Goal: Find specific page/section: Find specific page/section

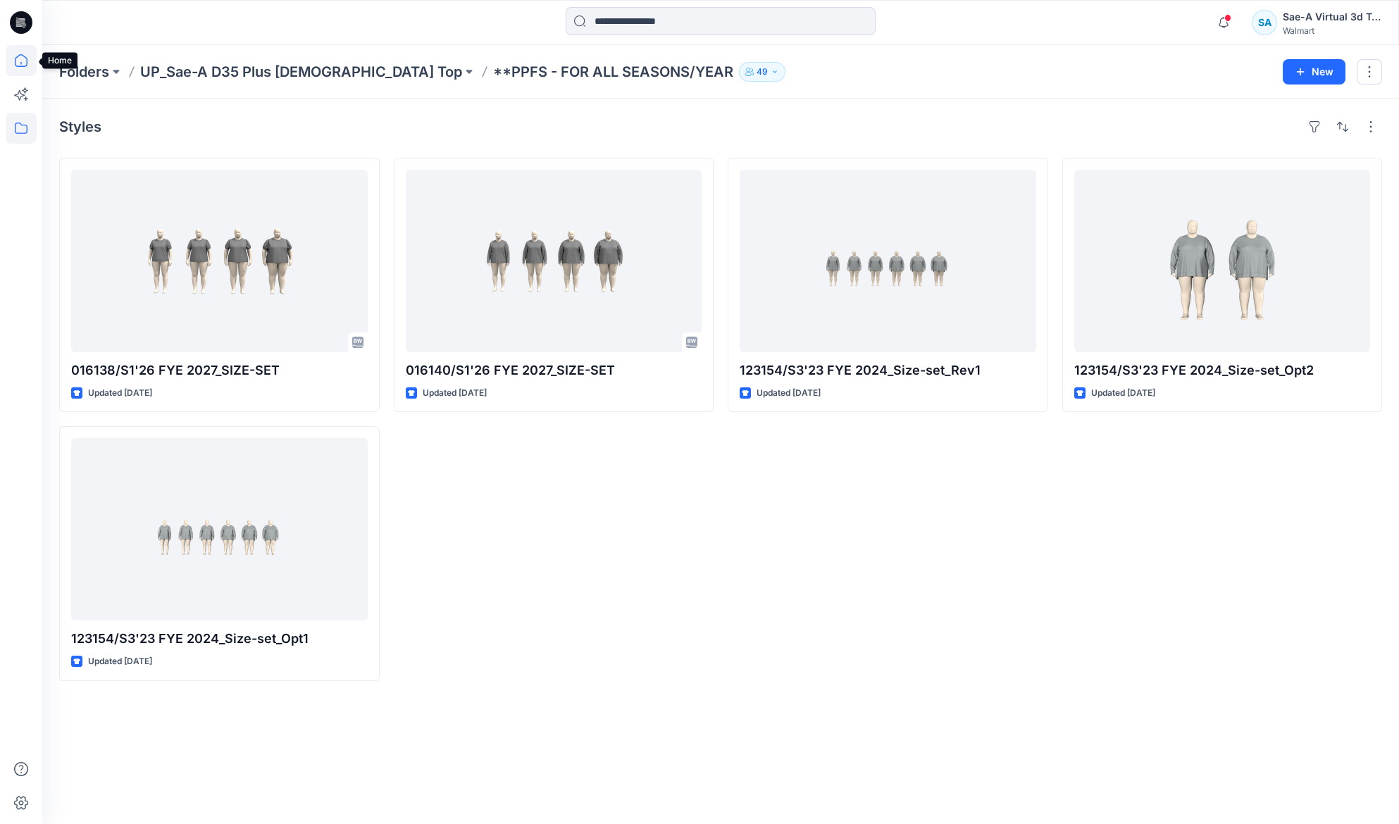
click at [23, 72] on icon at bounding box center [21, 60] width 31 height 31
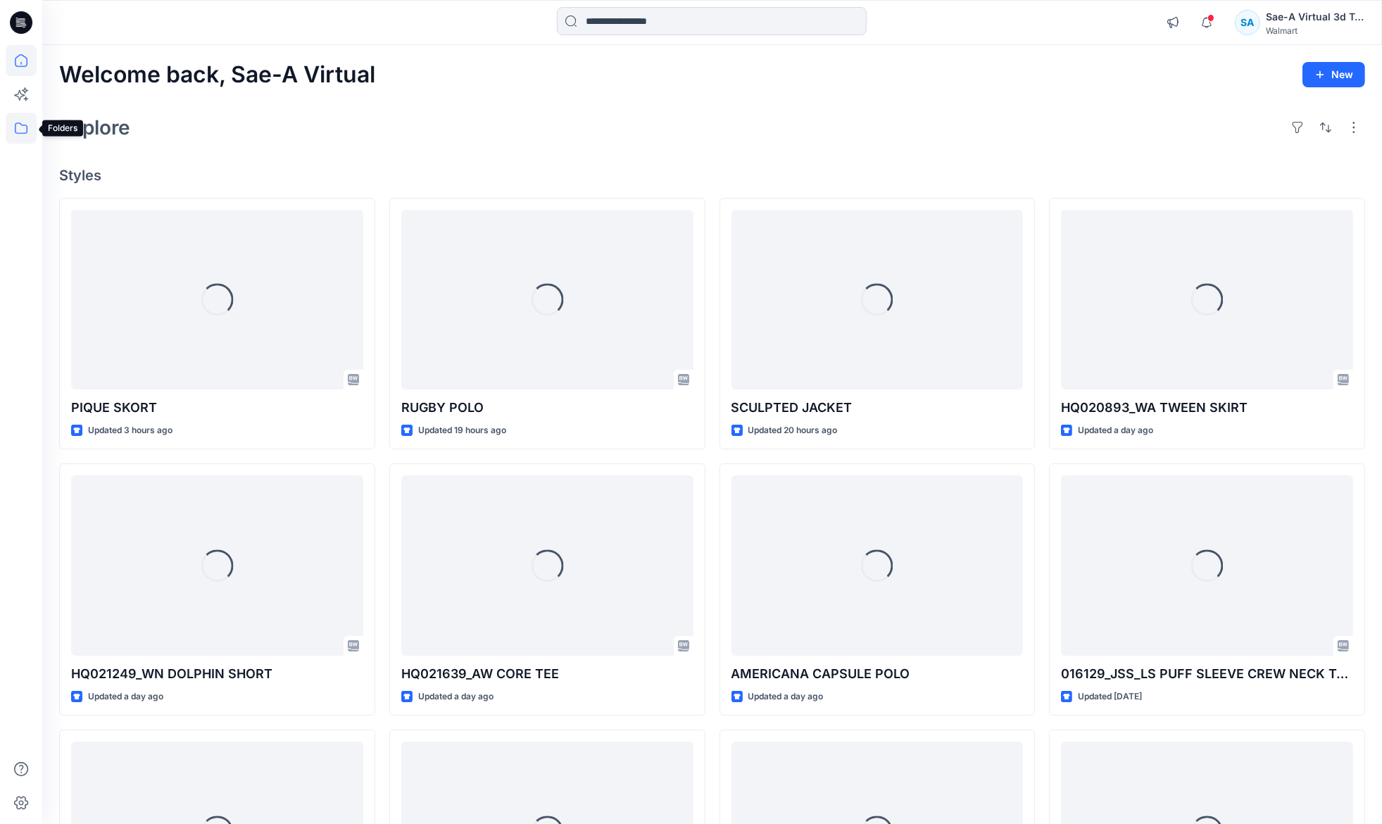
click at [23, 129] on icon at bounding box center [21, 128] width 31 height 31
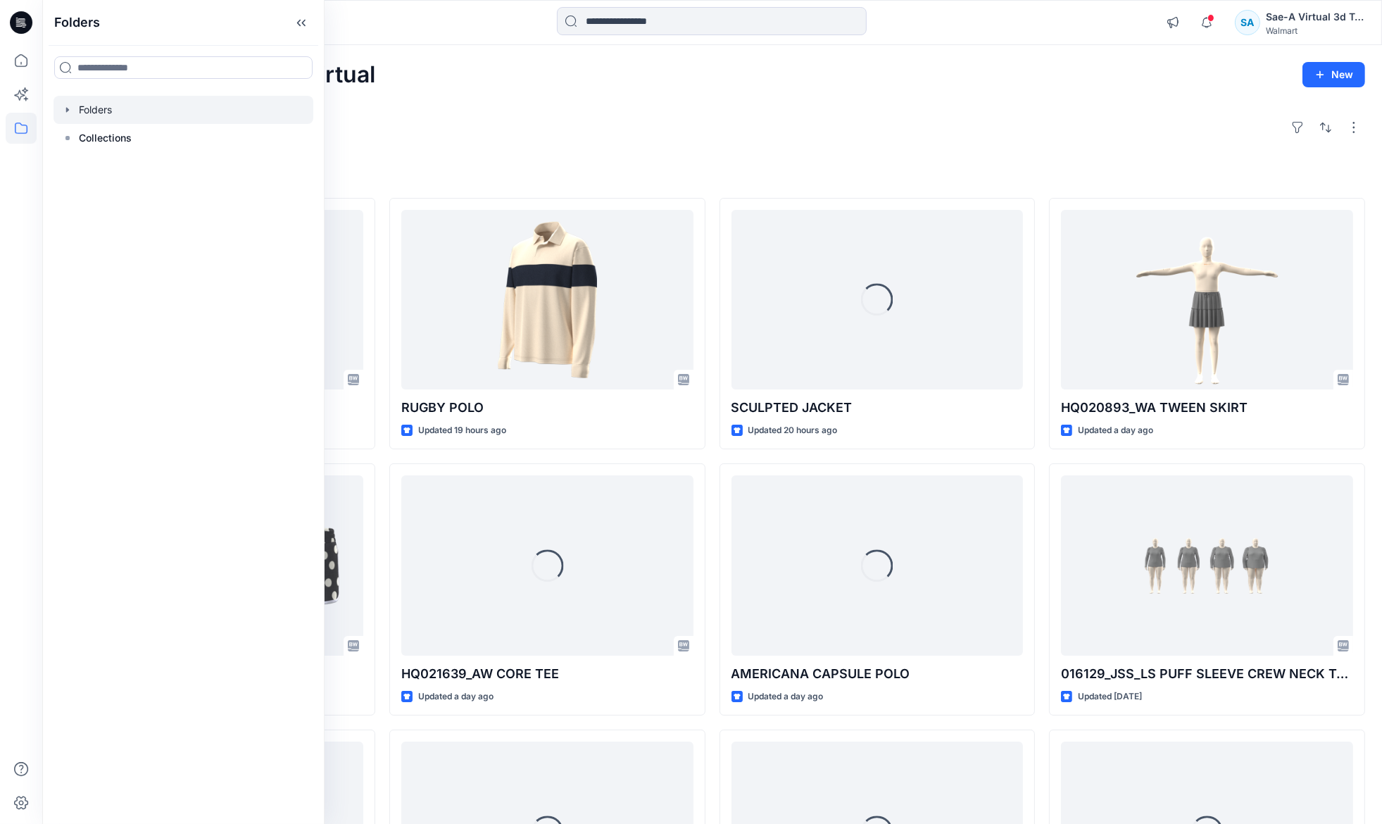
click at [69, 109] on icon "button" at bounding box center [67, 109] width 11 height 11
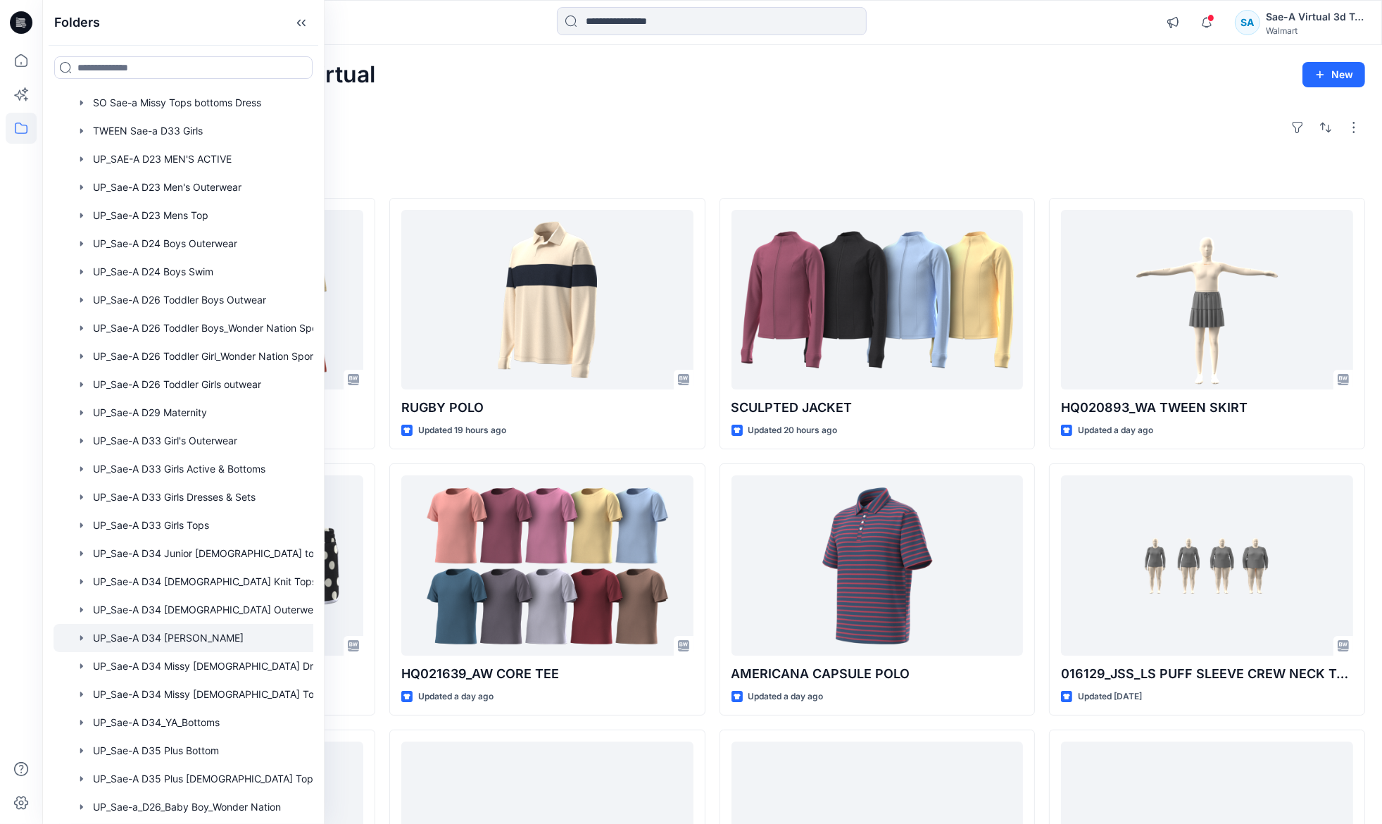
scroll to position [1019, 0]
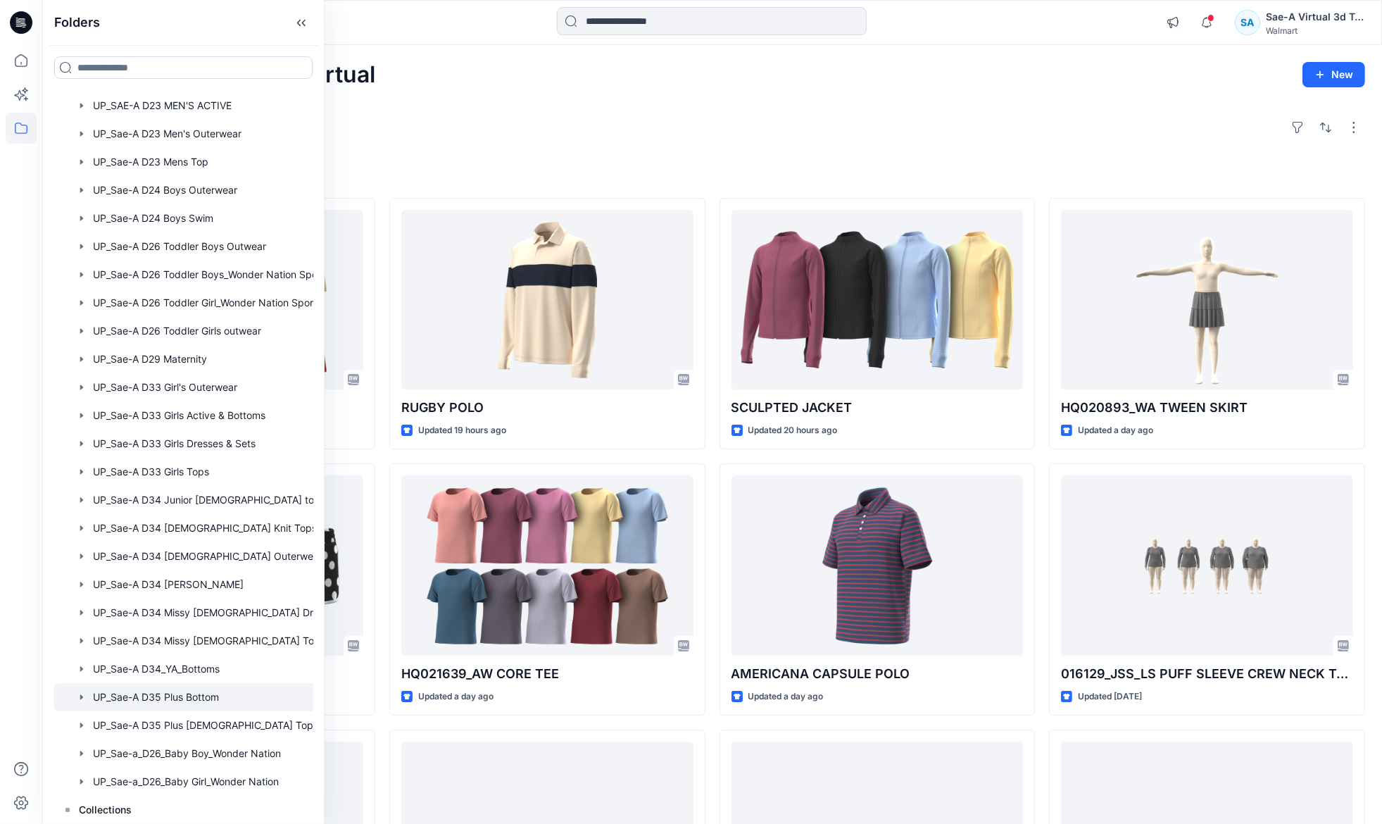
click at [176, 692] on div at bounding box center [202, 697] width 296 height 28
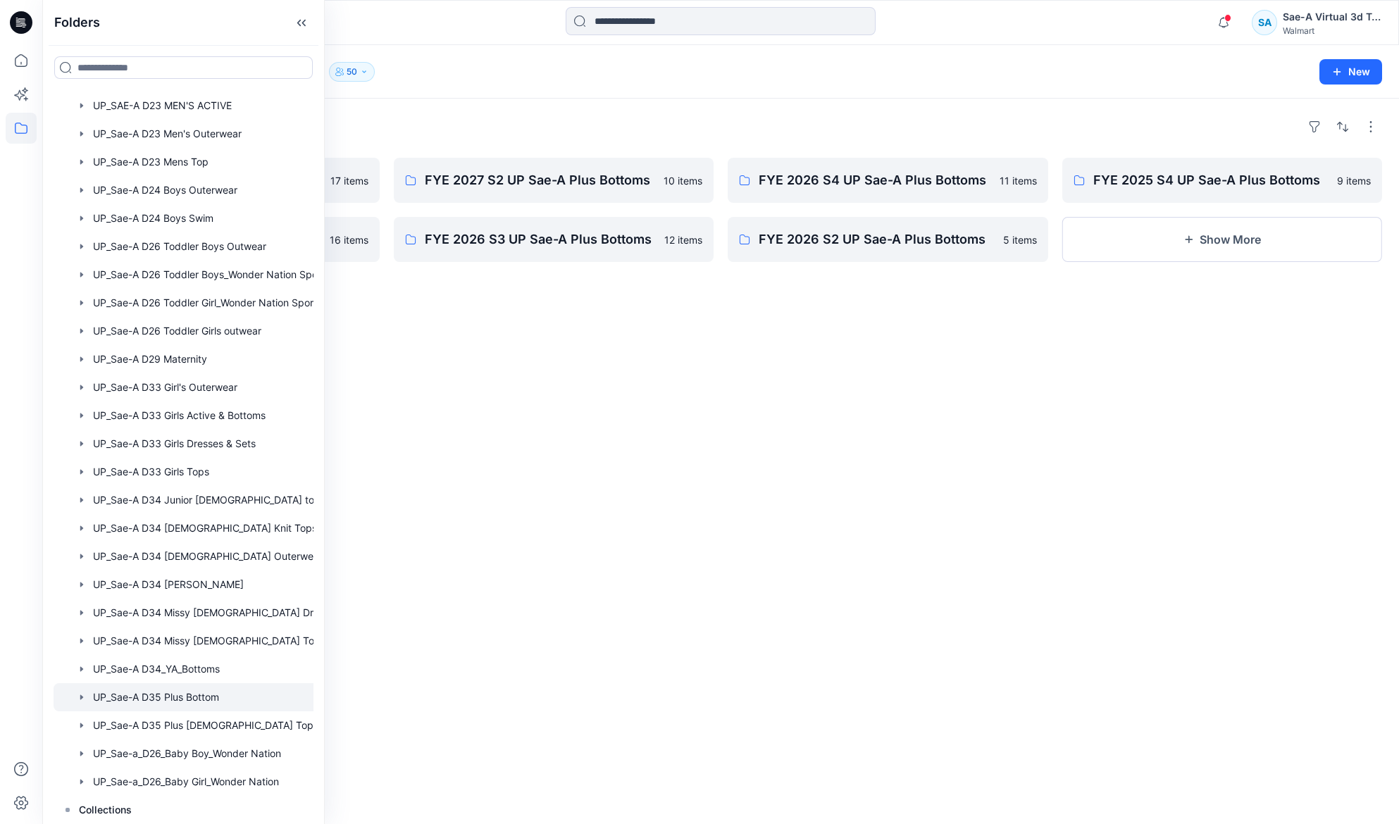
click at [502, 121] on div "Folders" at bounding box center [720, 127] width 1323 height 23
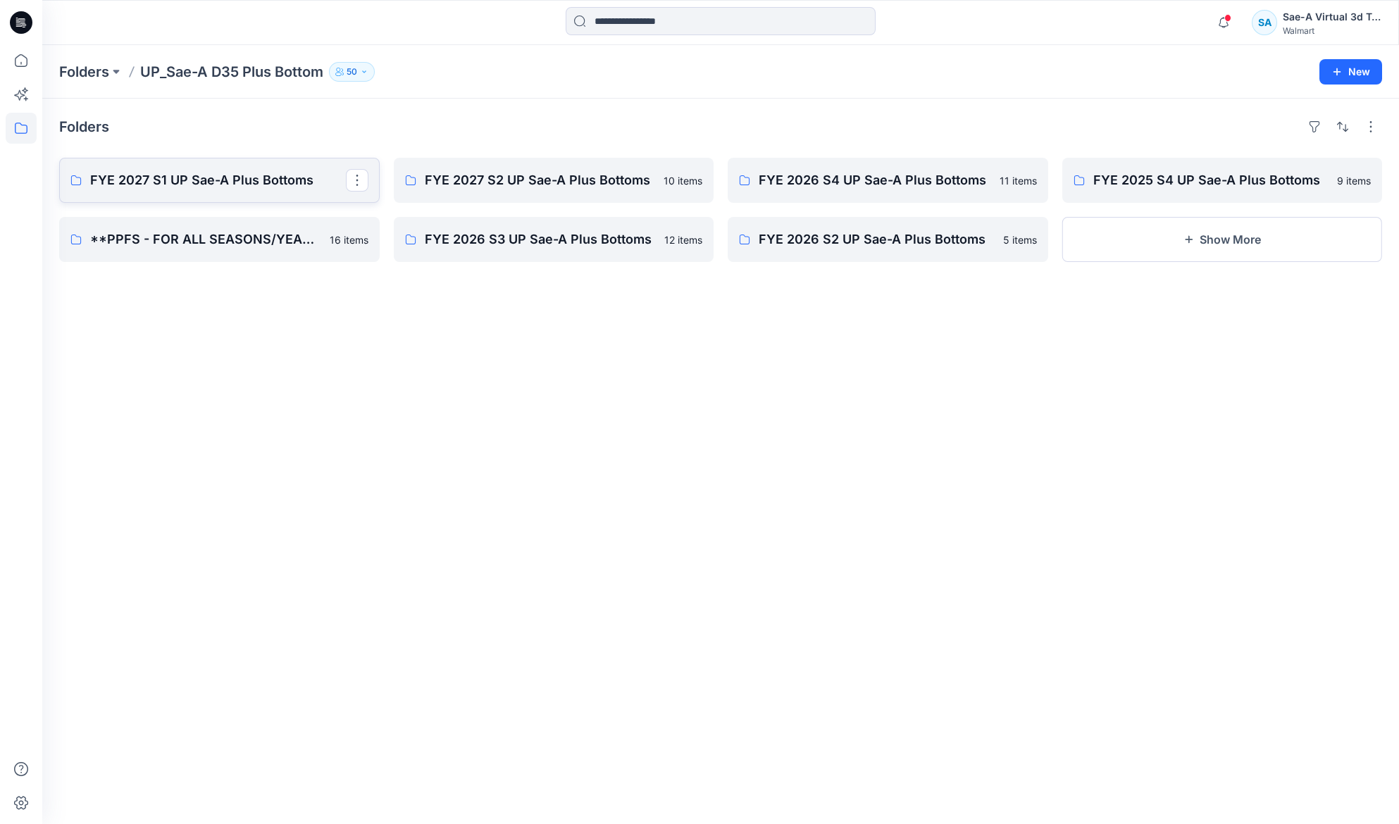
click at [192, 180] on p "FYE 2027 S1 UP Sae-A Plus Bottoms" at bounding box center [218, 180] width 256 height 20
click at [217, 244] on p "**PPFS - FOR ALL SEASONS/YEAR-PLUS" at bounding box center [218, 240] width 256 height 20
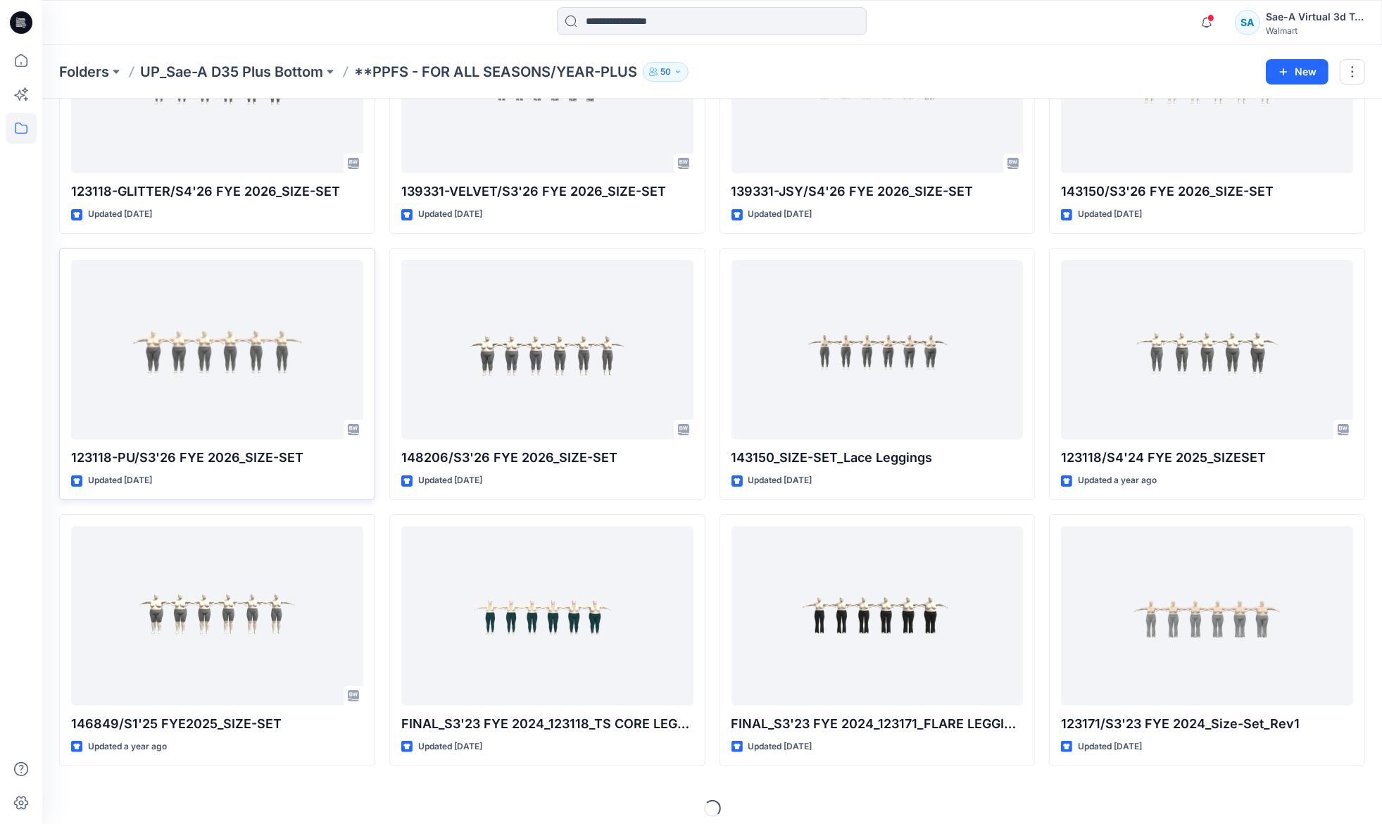
scroll to position [186, 0]
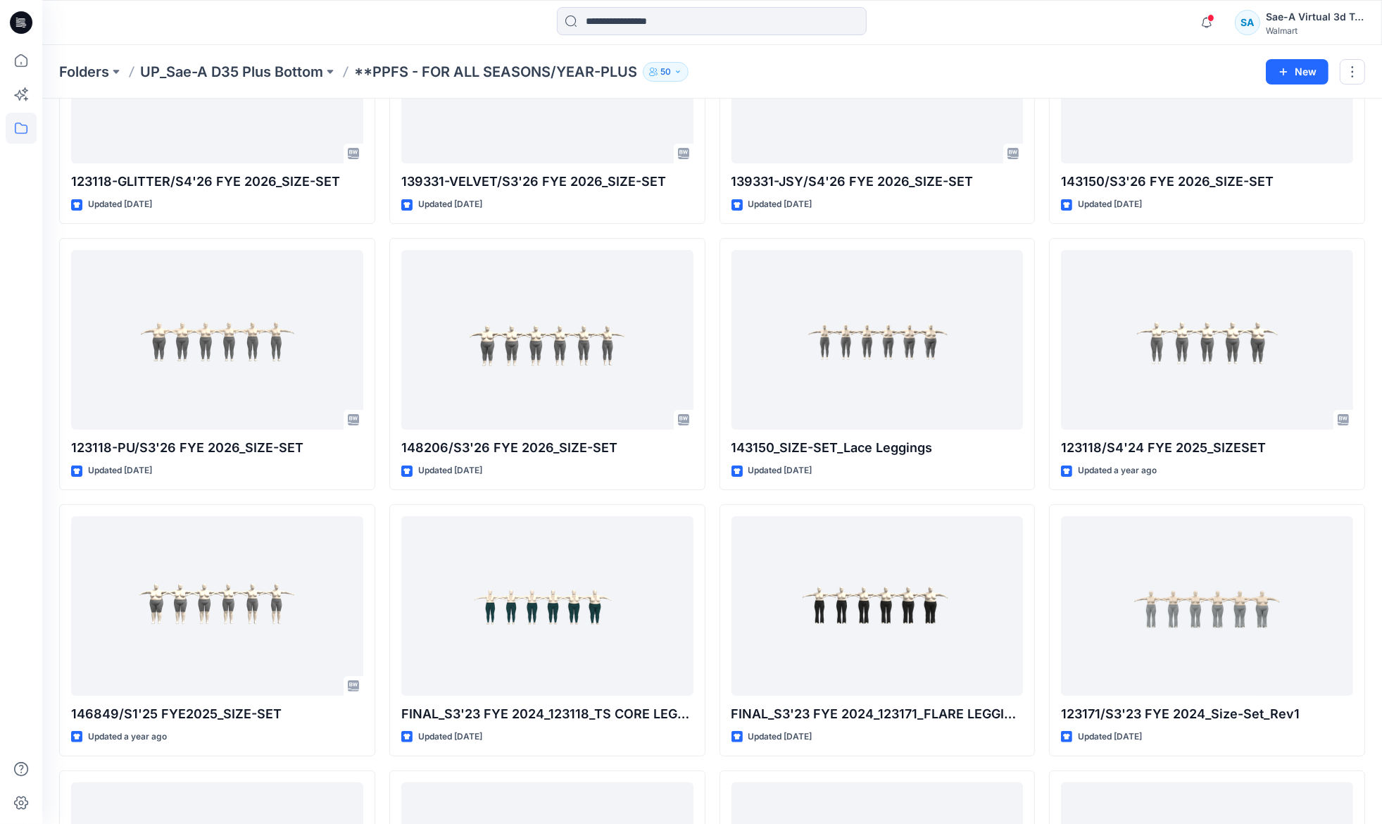
click at [379, 489] on div "123118-GLITTER/S4'26 FYE 2026_SIZE-SET Updated [DATE] 123118-PU/S3'26 FYE 2026_…" at bounding box center [712, 497] width 1306 height 1051
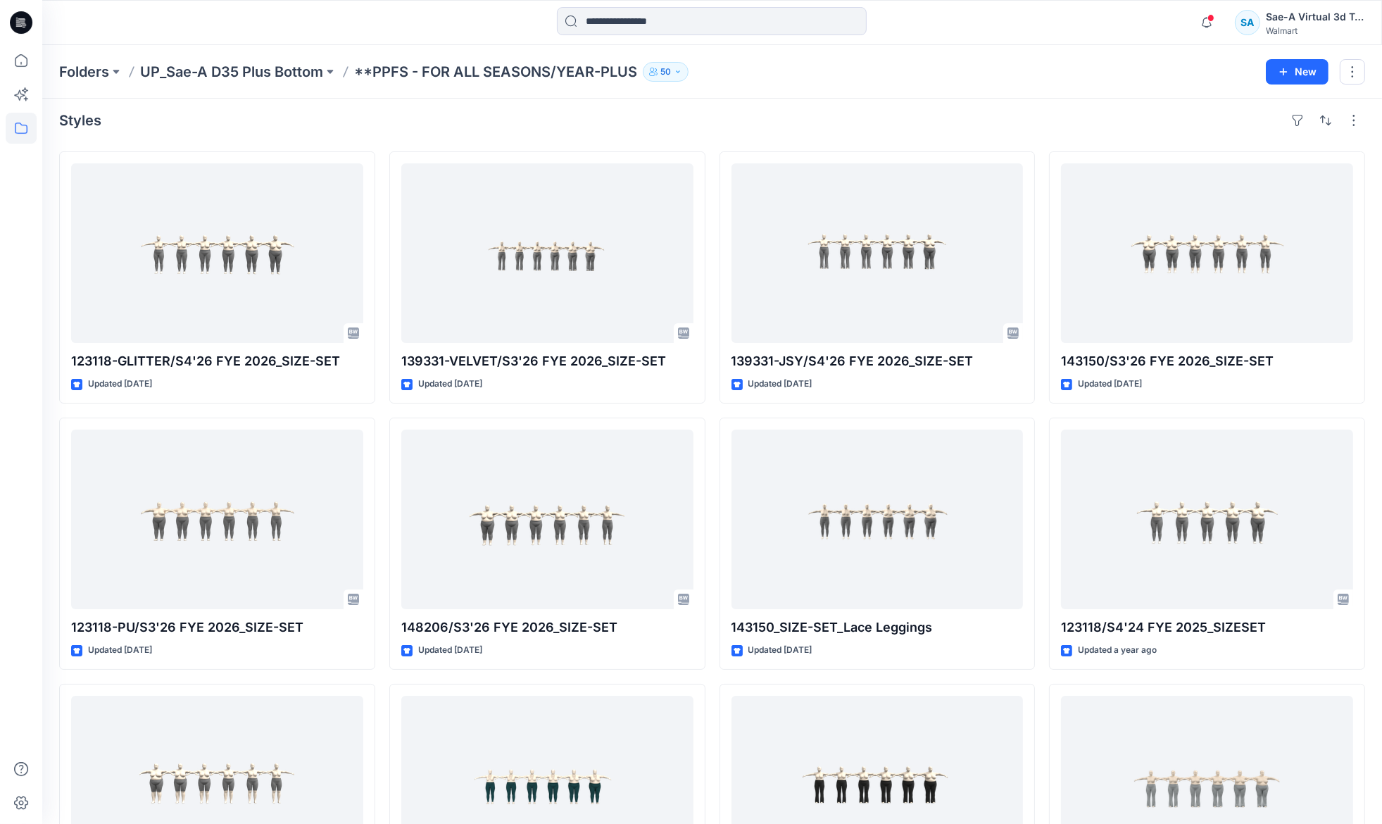
scroll to position [0, 0]
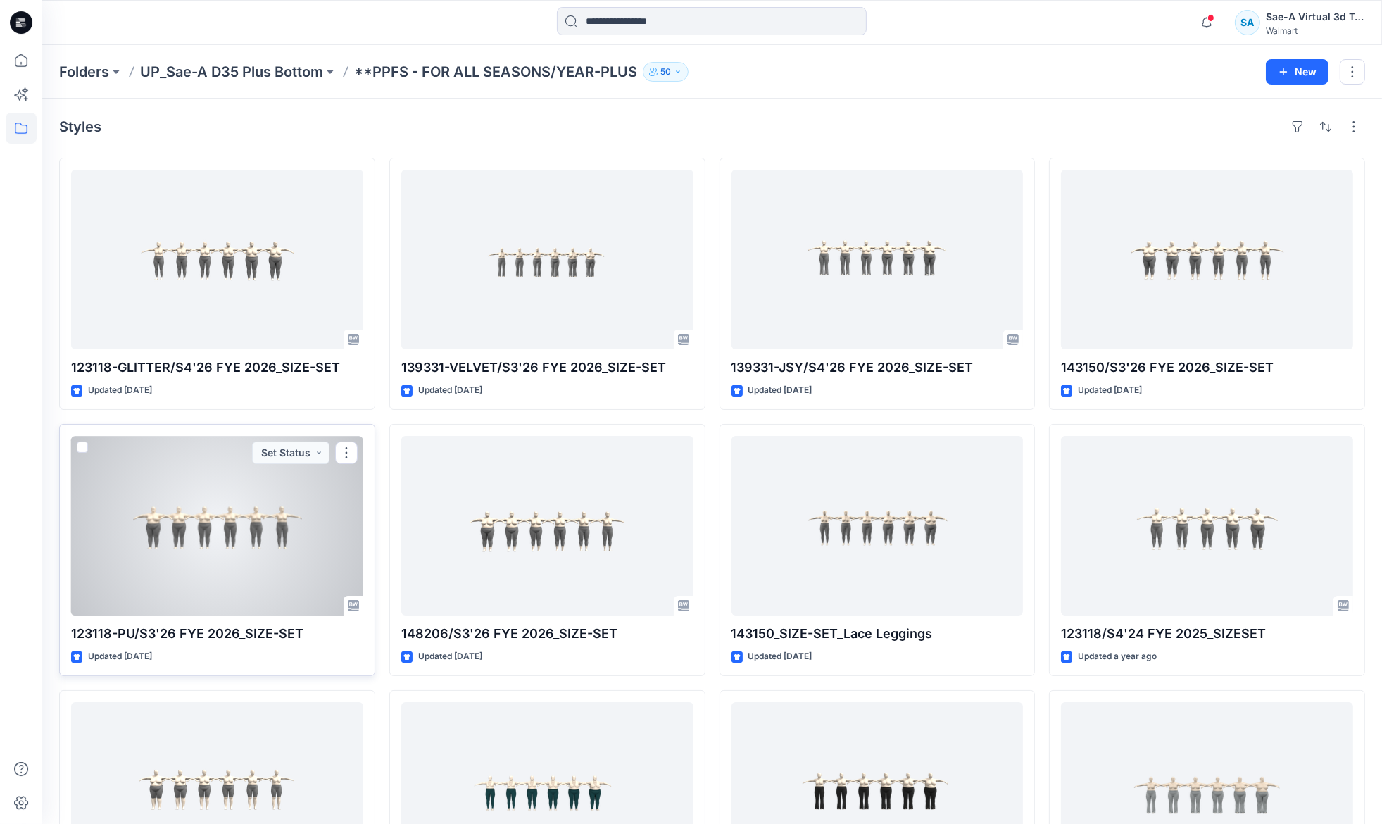
click at [240, 556] on div at bounding box center [217, 526] width 292 height 180
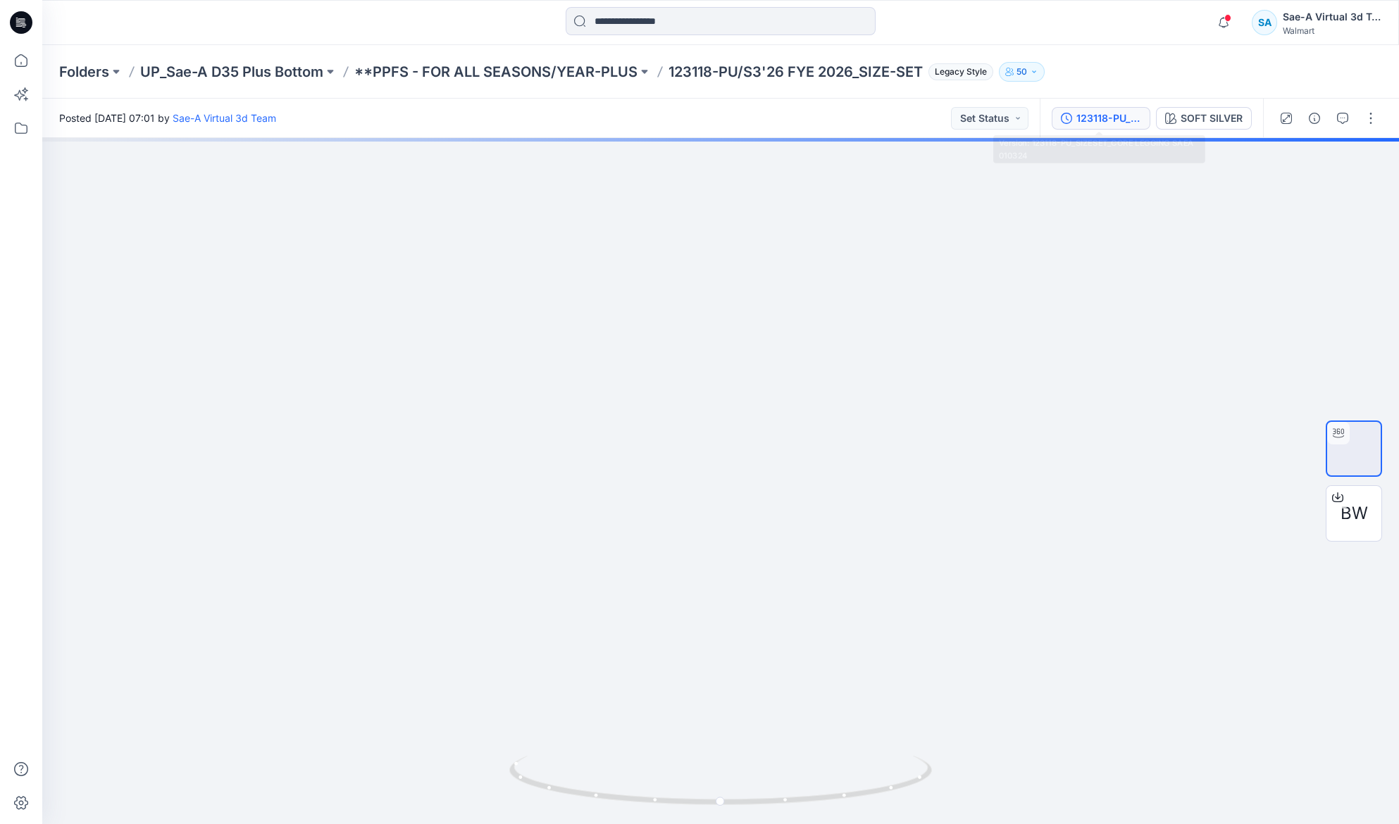
click at [1111, 123] on div "123118-PU_SIZESET_CORE LEGGING SAEA 010324" at bounding box center [1108, 118] width 65 height 15
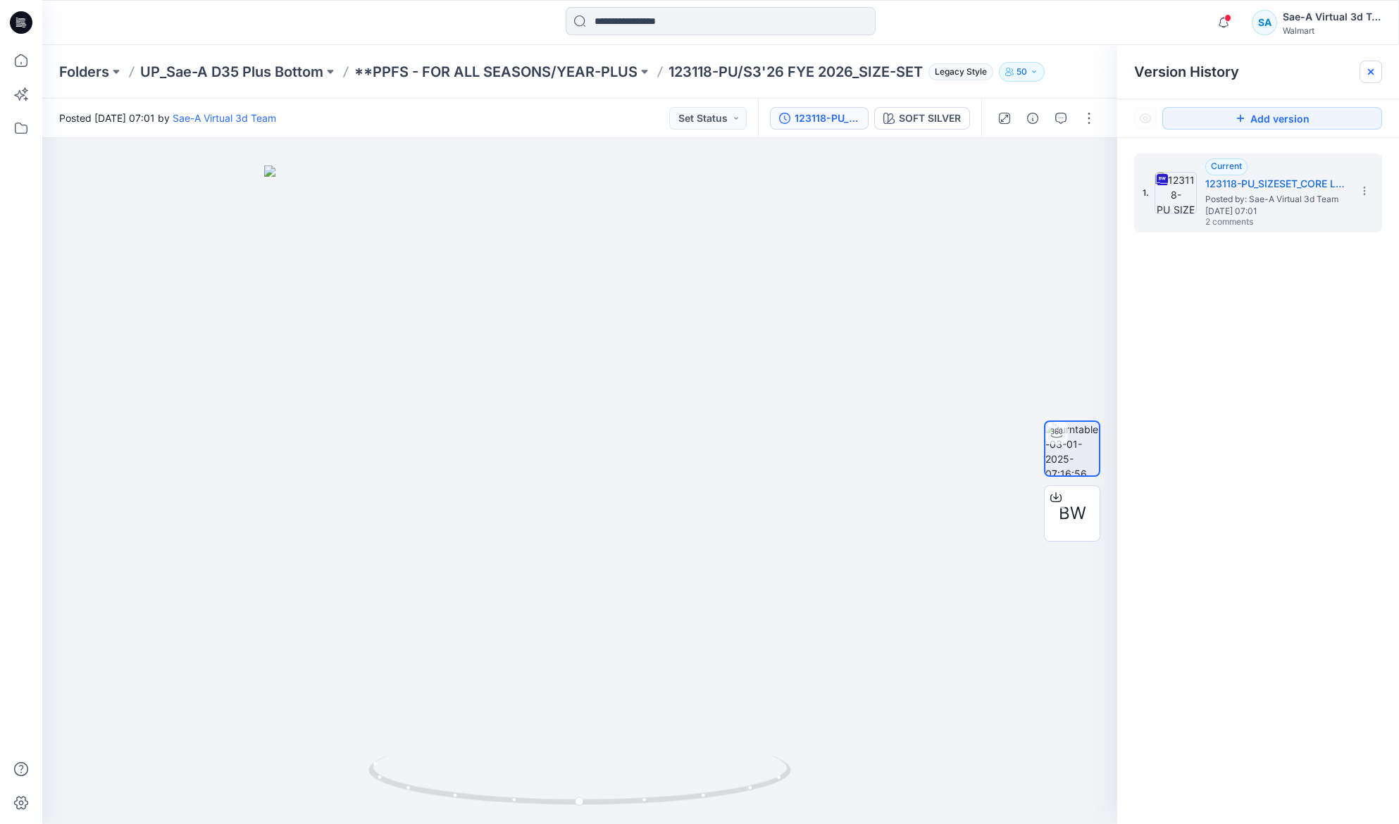
click at [1360, 73] on div at bounding box center [1370, 72] width 23 height 23
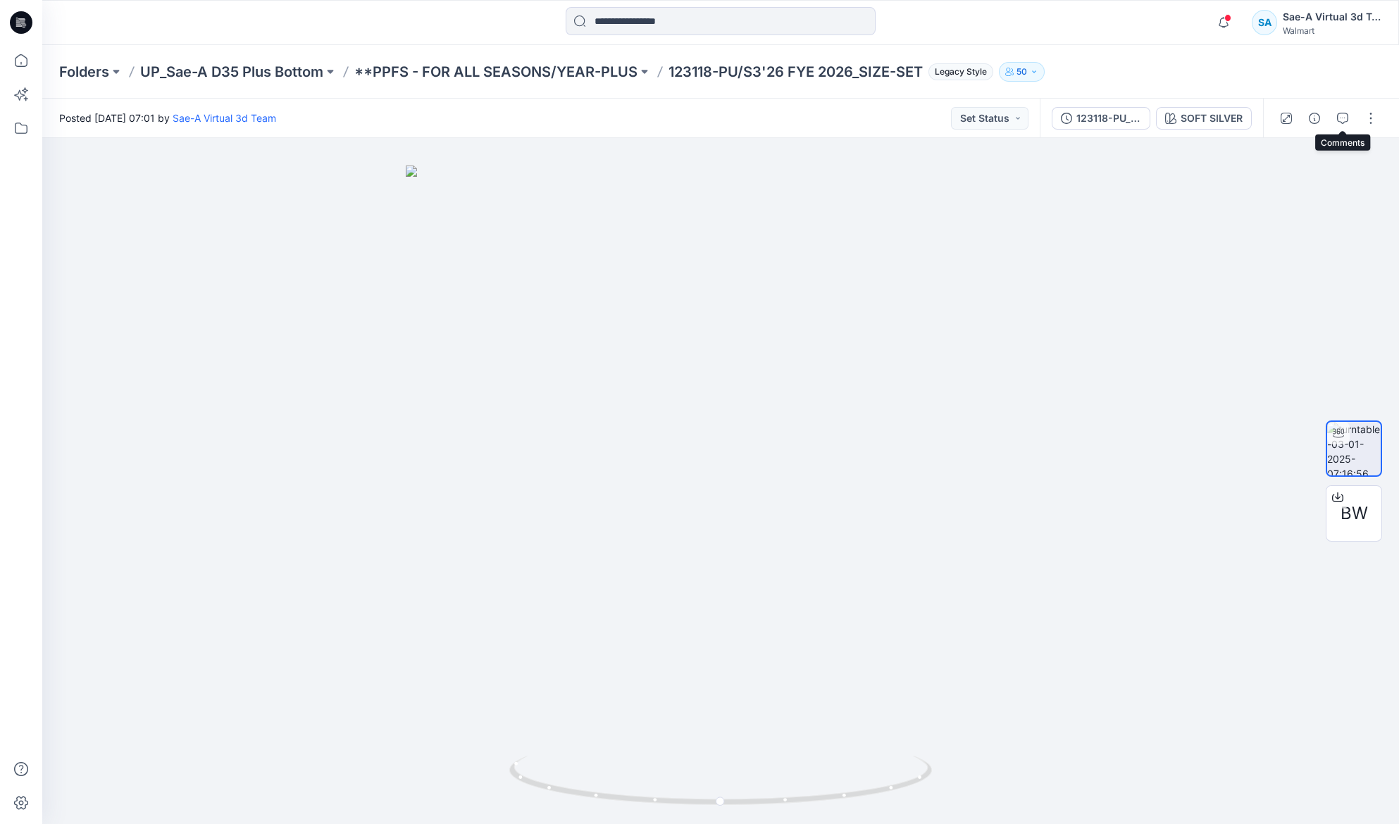
click at [1342, 121] on icon "button" at bounding box center [1342, 118] width 11 height 11
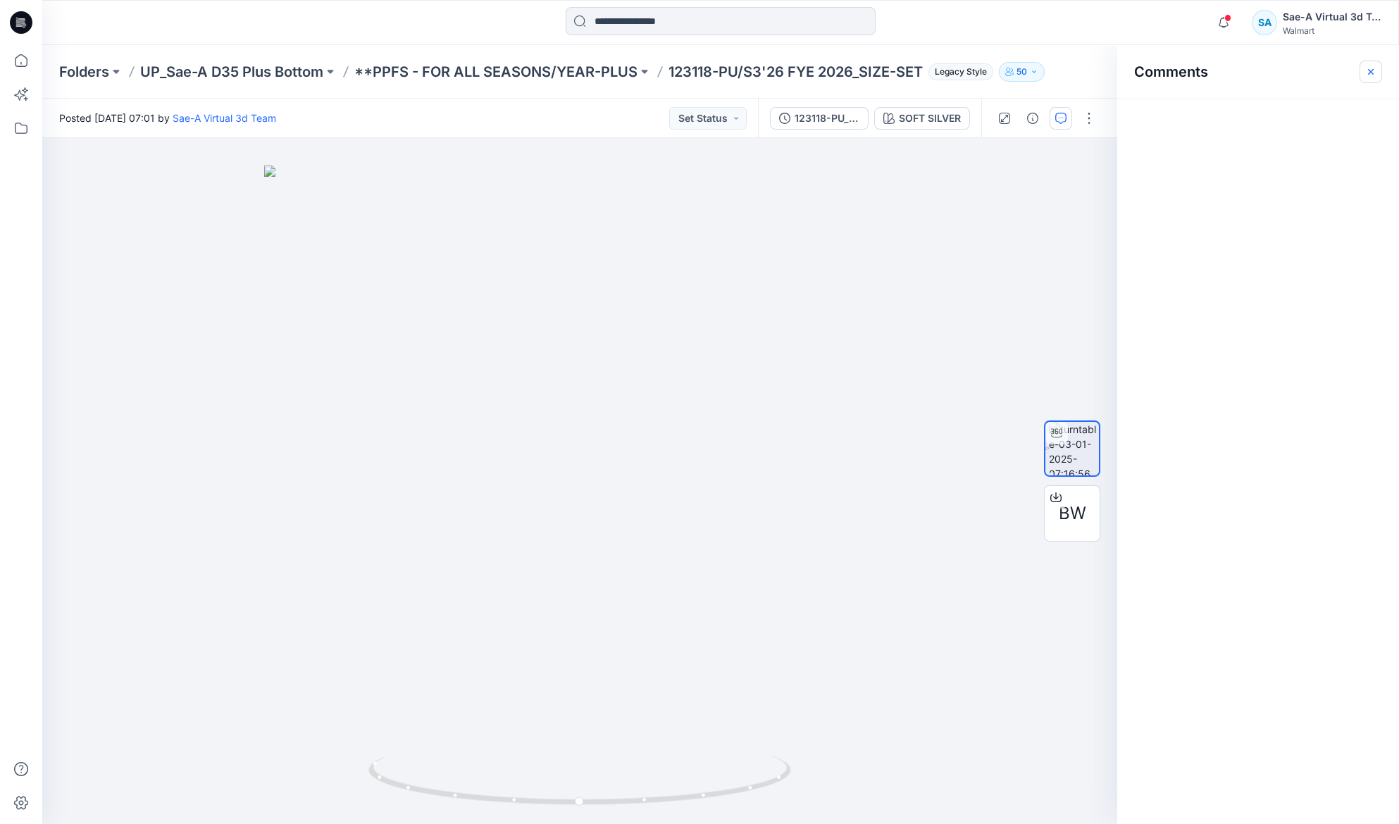
click at [1374, 68] on icon "button" at bounding box center [1370, 71] width 11 height 11
